Goal: Book appointment/travel/reservation

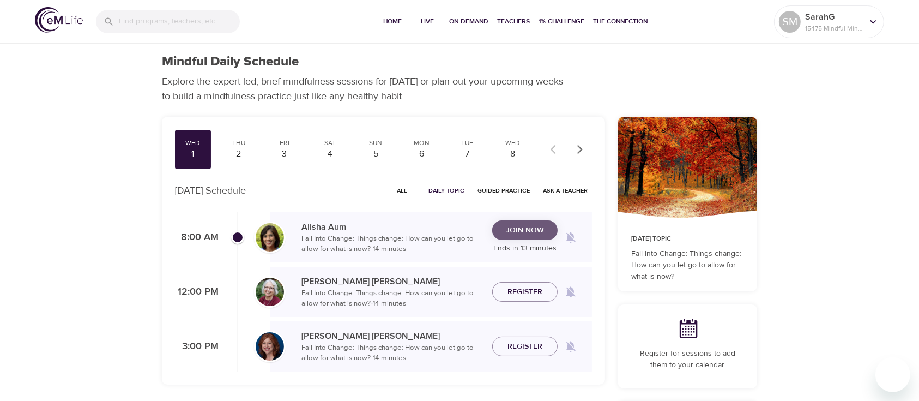
click at [522, 235] on span "Join Now" at bounding box center [525, 230] width 38 height 14
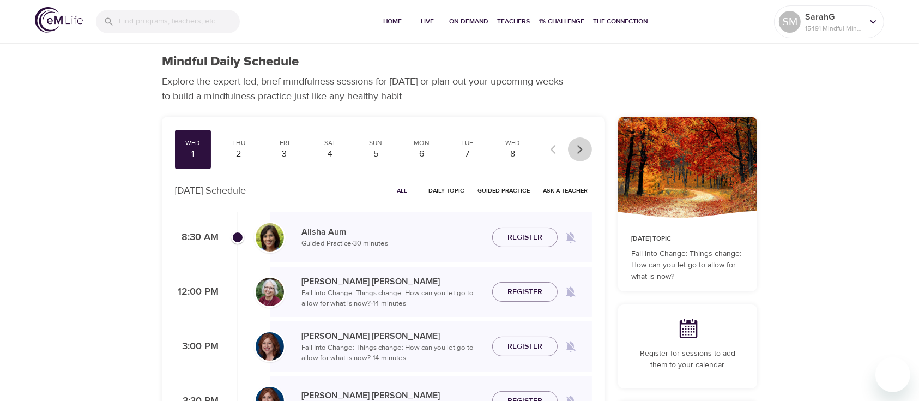
click at [578, 149] on icon "button" at bounding box center [579, 149] width 11 height 11
click at [513, 151] on div "30" at bounding box center [512, 154] width 27 height 13
